Goal: Find specific page/section: Find specific page/section

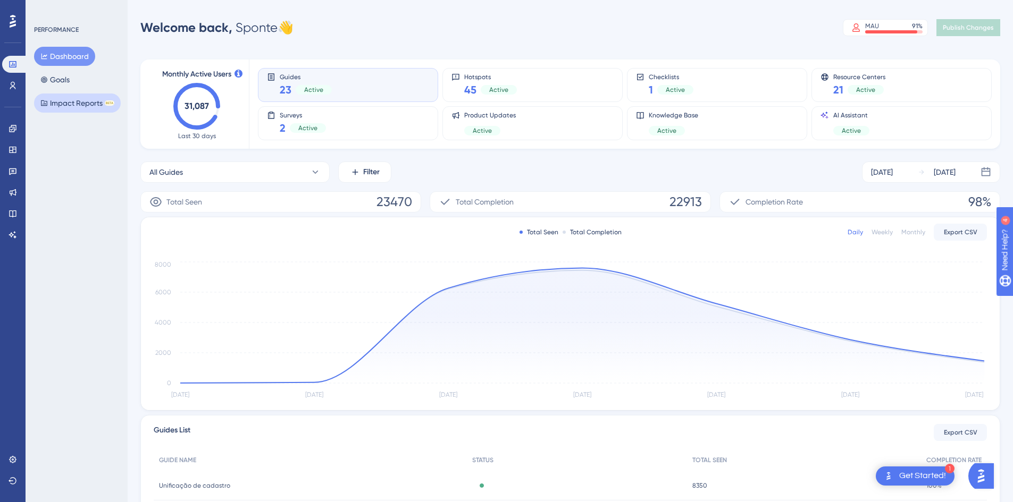
click at [72, 105] on button "Impact Reports BETA" at bounding box center [77, 103] width 87 height 19
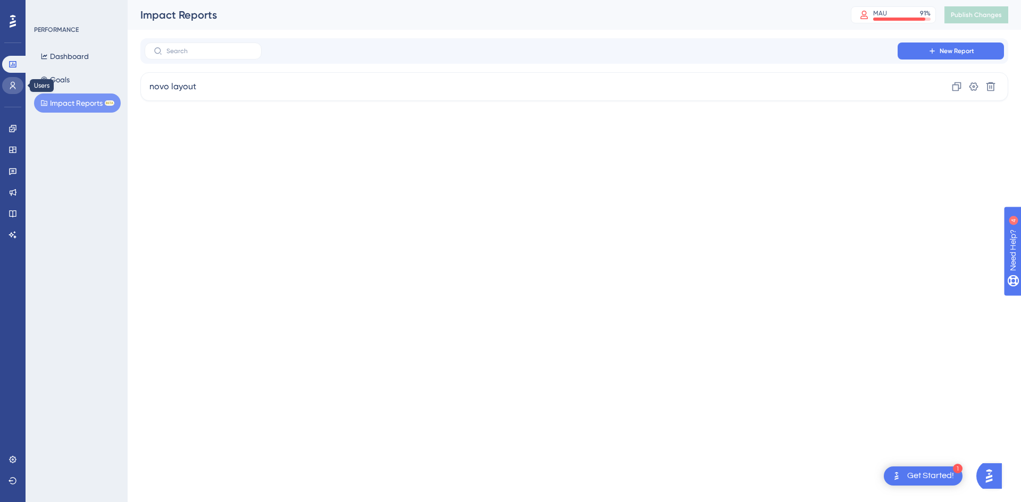
click at [13, 87] on icon at bounding box center [13, 85] width 9 height 9
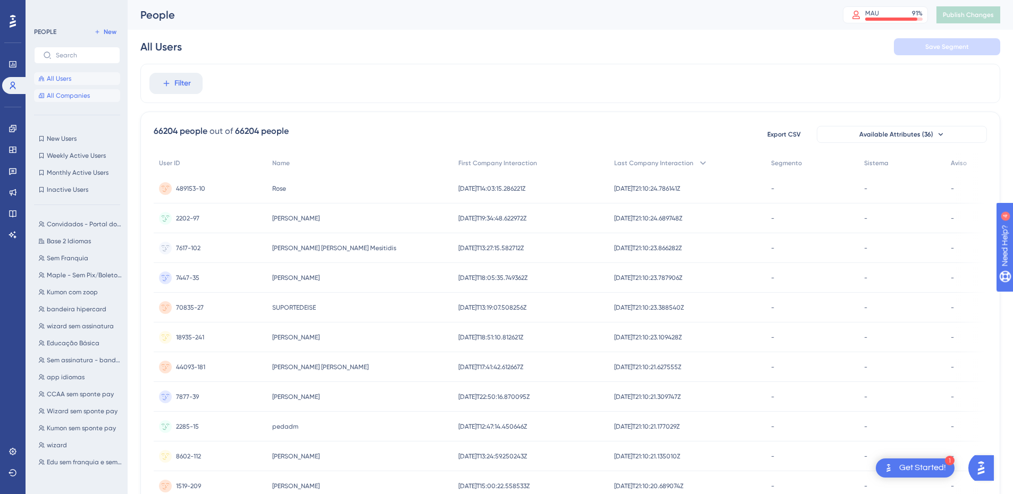
click at [73, 94] on span "All Companies" at bounding box center [68, 95] width 43 height 9
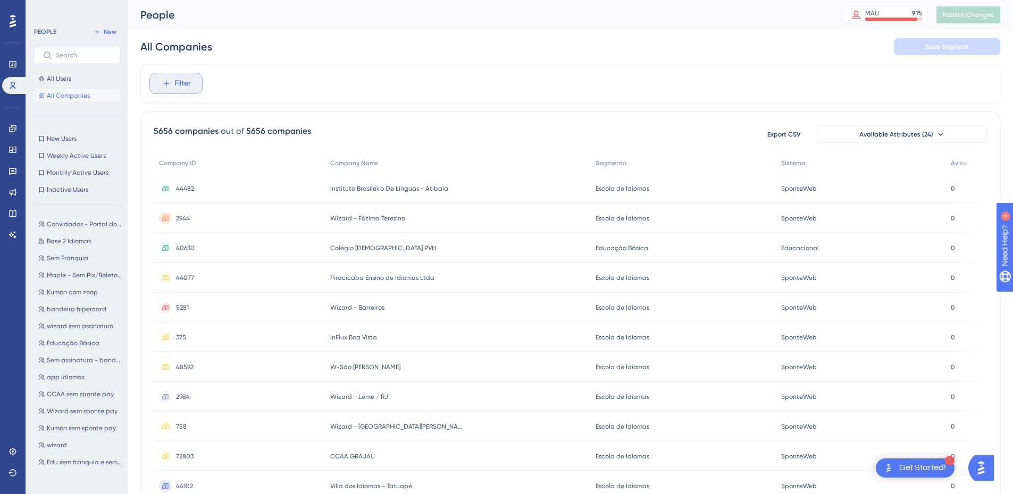
click at [189, 91] on button "Filter" at bounding box center [175, 83] width 53 height 21
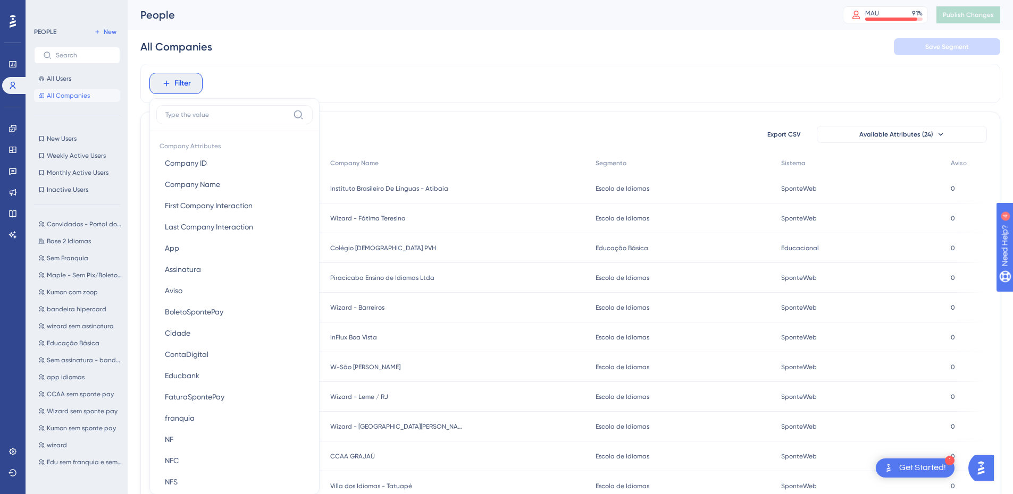
scroll to position [49, 0]
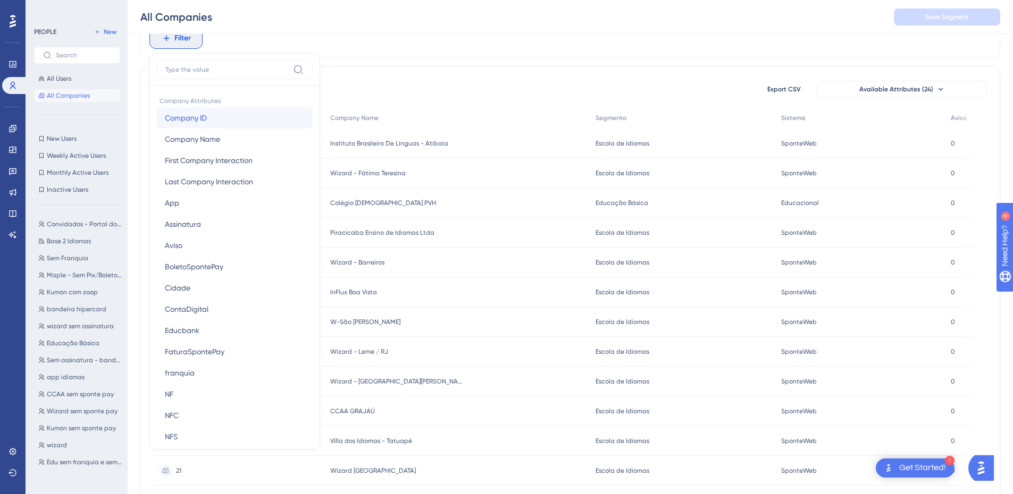
click at [196, 122] on span "Company ID" at bounding box center [186, 118] width 42 height 13
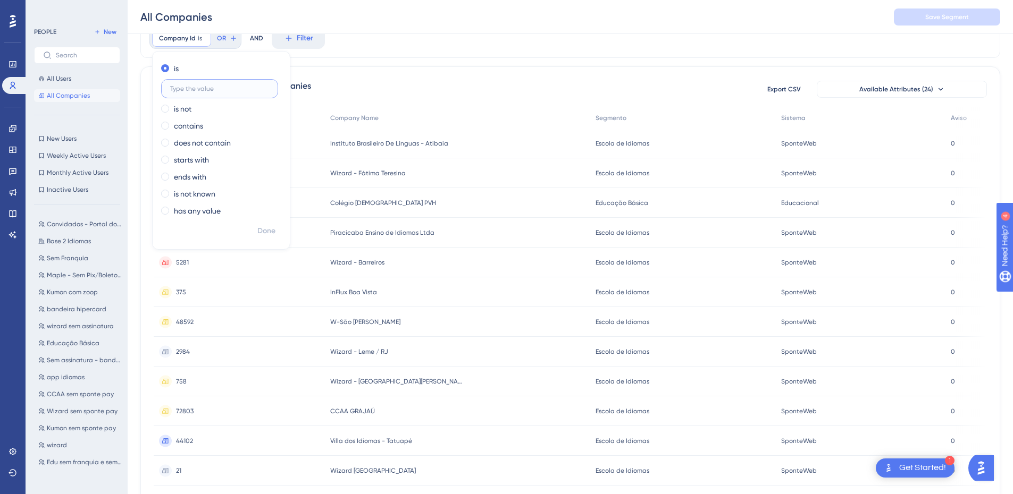
paste input "51872"
type input "51872"
click at [269, 231] on span "Done" at bounding box center [266, 231] width 18 height 13
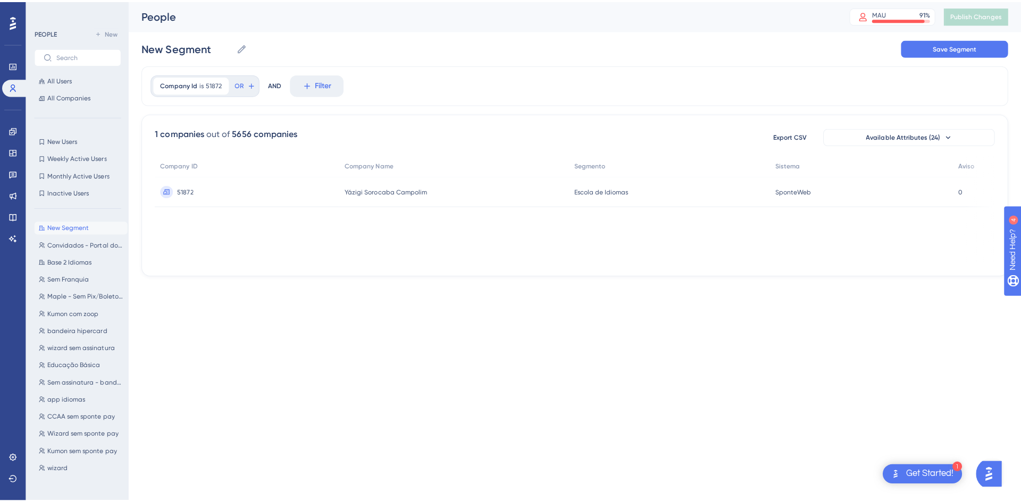
scroll to position [0, 0]
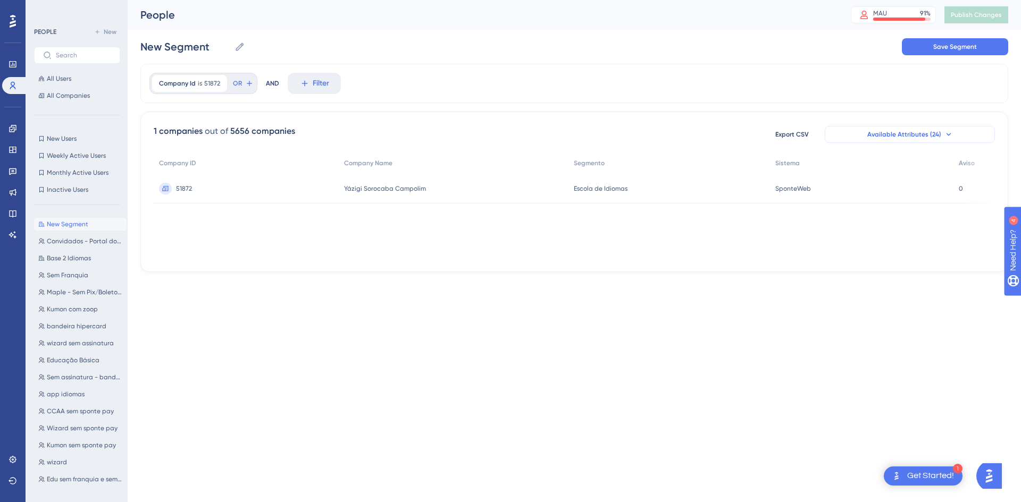
click at [951, 131] on icon at bounding box center [948, 134] width 9 height 9
click at [946, 134] on icon at bounding box center [948, 134] width 9 height 9
click at [926, 133] on span "Available Attributes (24)" at bounding box center [904, 134] width 74 height 9
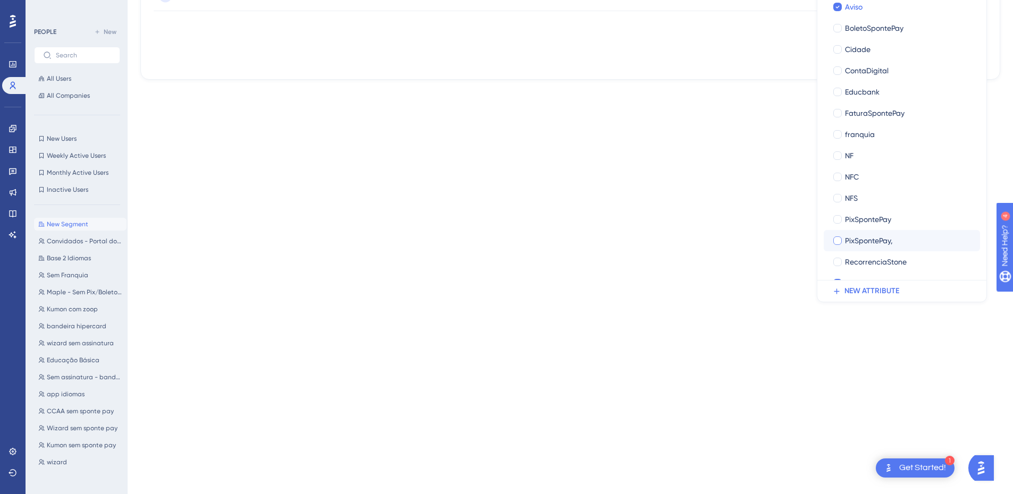
scroll to position [124, 0]
click at [842, 51] on div at bounding box center [837, 50] width 11 height 11
checkbox input "true"
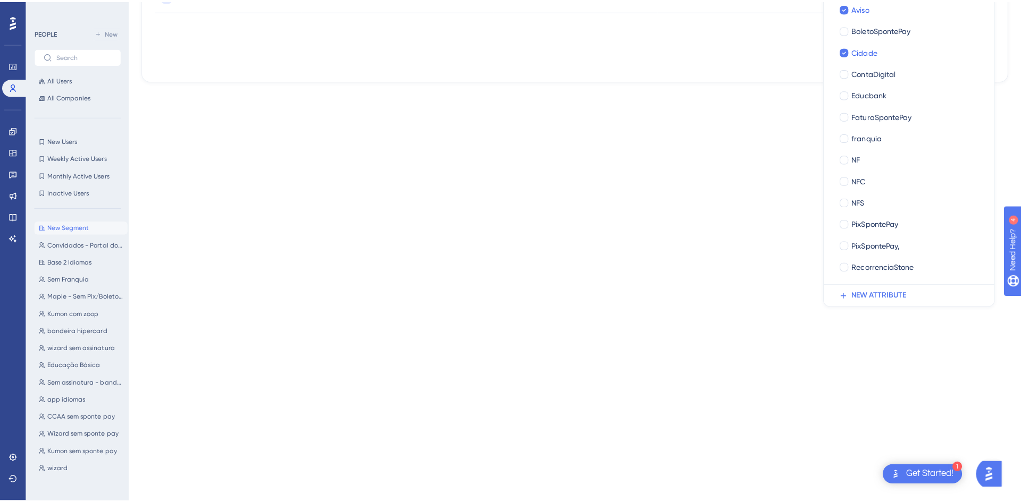
scroll to position [0, 0]
